Goal: Information Seeking & Learning: Learn about a topic

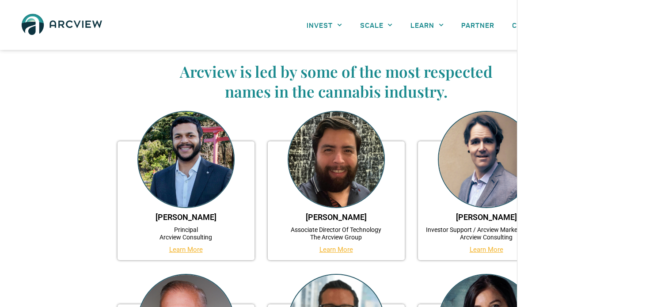
scroll to position [44, 0]
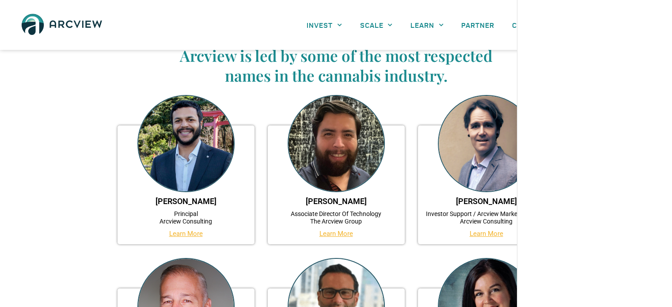
click at [189, 235] on link "Learn More" at bounding box center [186, 234] width 34 height 8
click at [325, 233] on link "Learn More" at bounding box center [337, 234] width 34 height 8
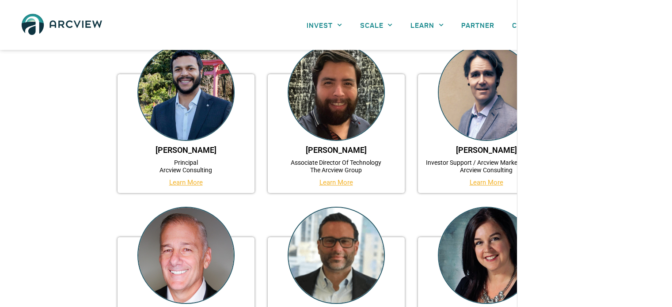
scroll to position [133, 0]
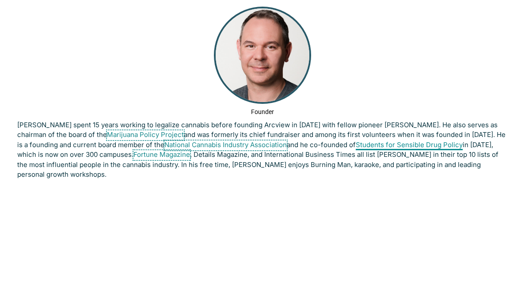
click at [394, 141] on link "Students for Sensible Drug Policy" at bounding box center [409, 146] width 107 height 10
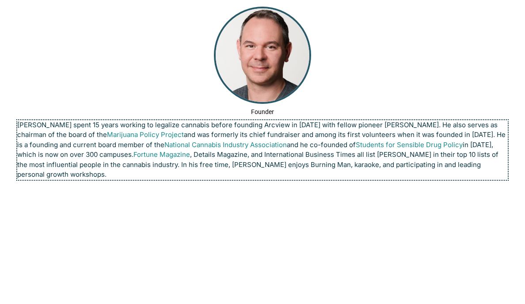
click at [458, 163] on p "Troy Dayton spent 15 years working to legalize cannabis before founding Arcview…" at bounding box center [262, 150] width 491 height 60
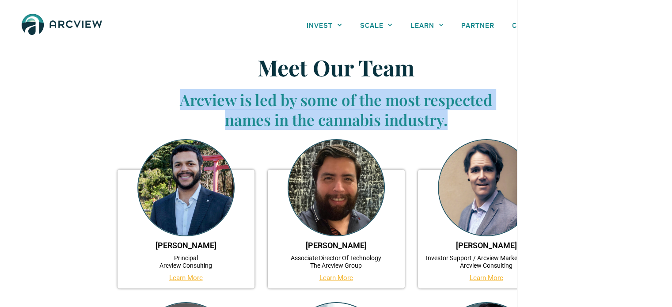
drag, startPoint x: 357, startPoint y: 99, endPoint x: 443, endPoint y: 175, distance: 115.6
click at [466, 118] on h3 "Arcview is led by some of the most respected names in the cannabis industry." at bounding box center [336, 110] width 345 height 40
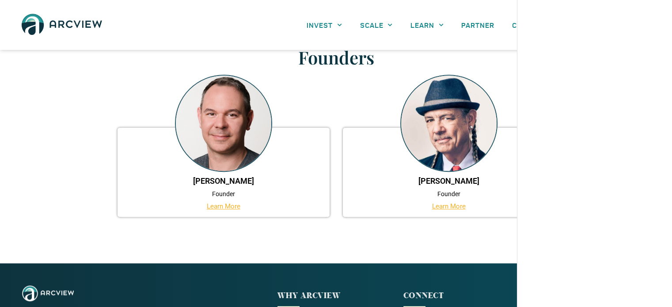
scroll to position [663, 0]
